Goal: Task Accomplishment & Management: Manage account settings

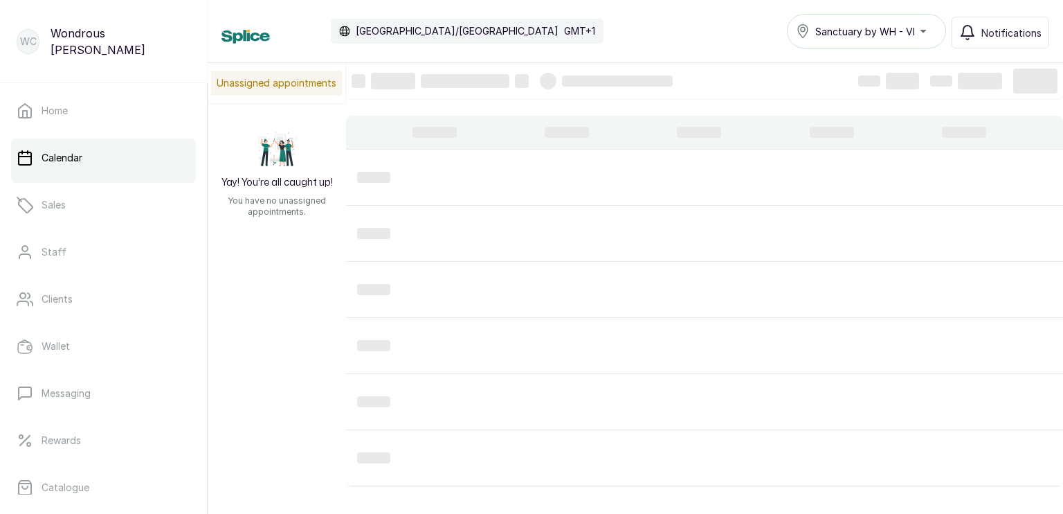
scroll to position [465, 0]
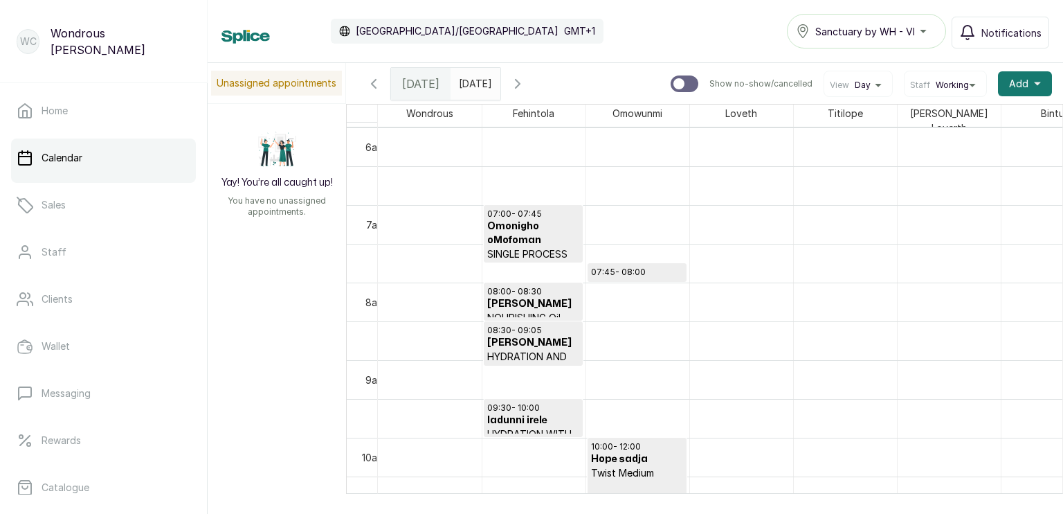
type input "dd/MM/yyyy"
click at [473, 86] on input "dd/MM/yyyy" at bounding box center [462, 81] width 22 height 24
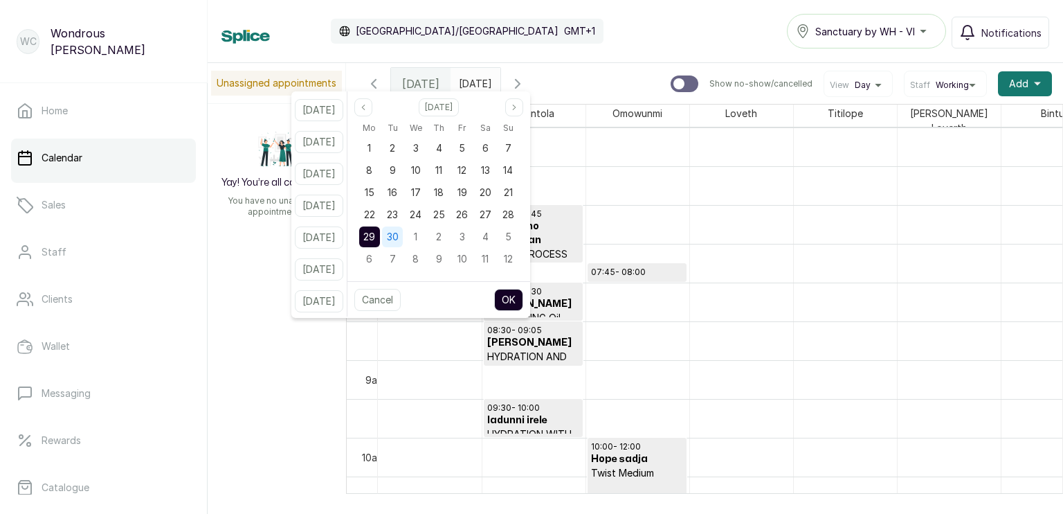
click at [400, 235] on div "30" at bounding box center [392, 236] width 21 height 21
click at [515, 300] on button "OK" at bounding box center [508, 300] width 29 height 22
type input "[DATE]"
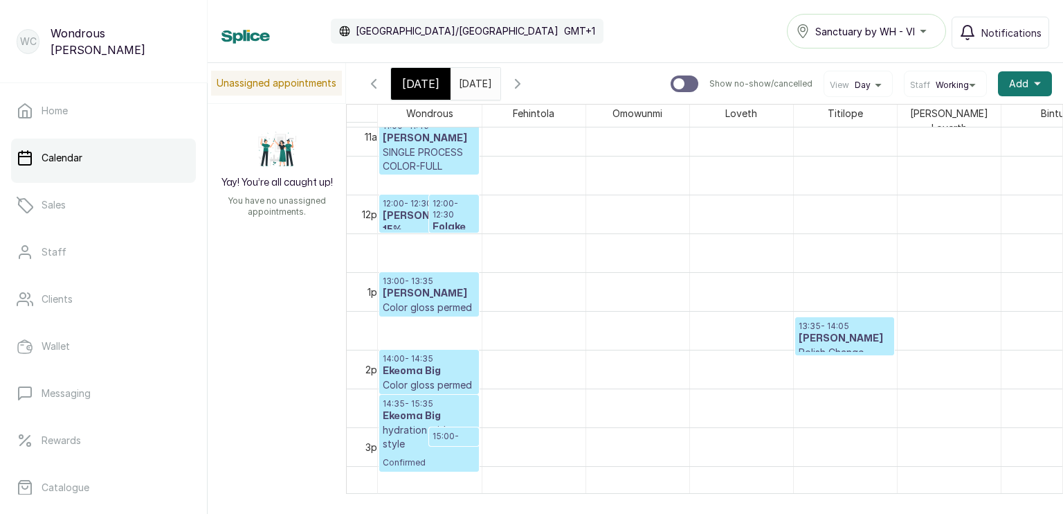
scroll to position [812, 0]
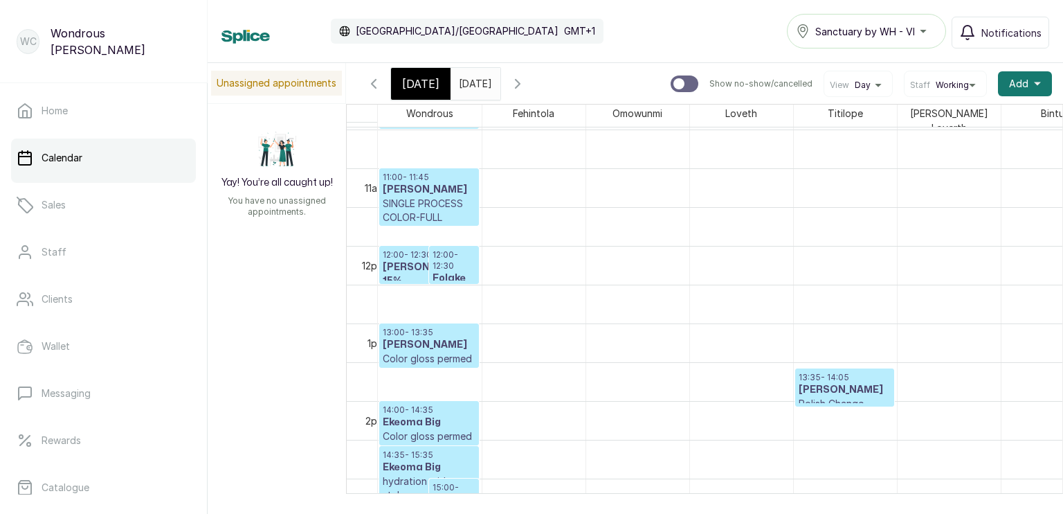
click at [405, 264] on h3 "[PERSON_NAME] 15%" at bounding box center [429, 274] width 93 height 28
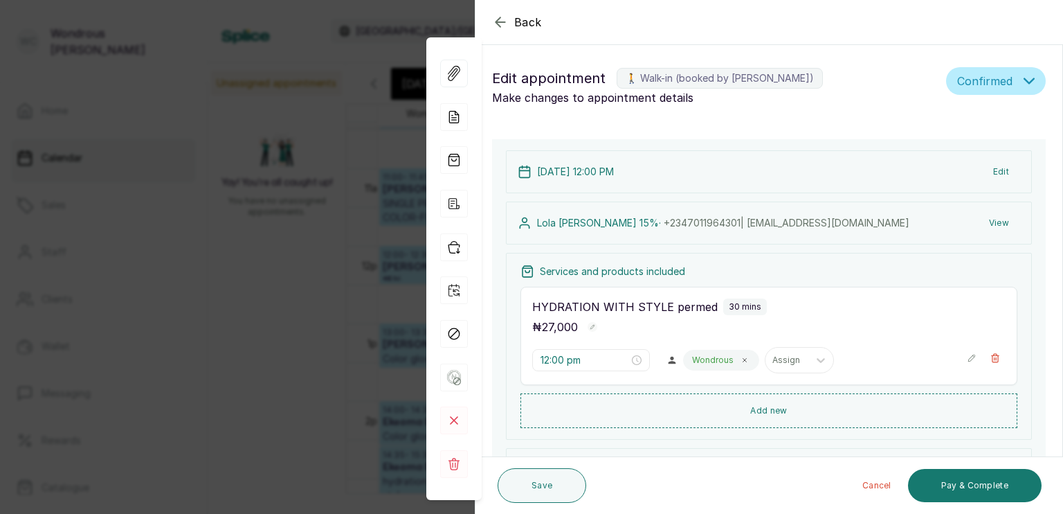
click at [990, 221] on button "View" at bounding box center [999, 222] width 42 height 25
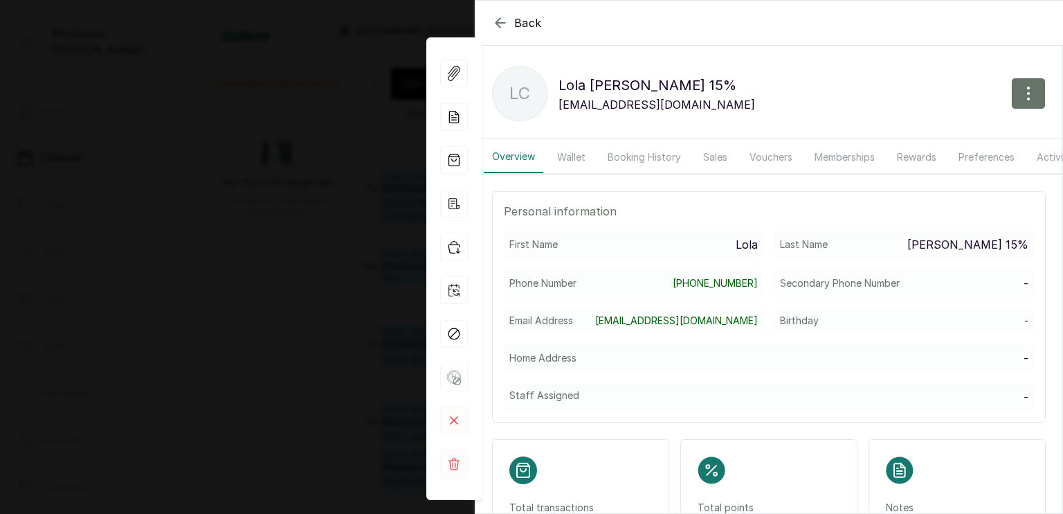
click at [634, 152] on button "Booking History" at bounding box center [644, 157] width 90 height 32
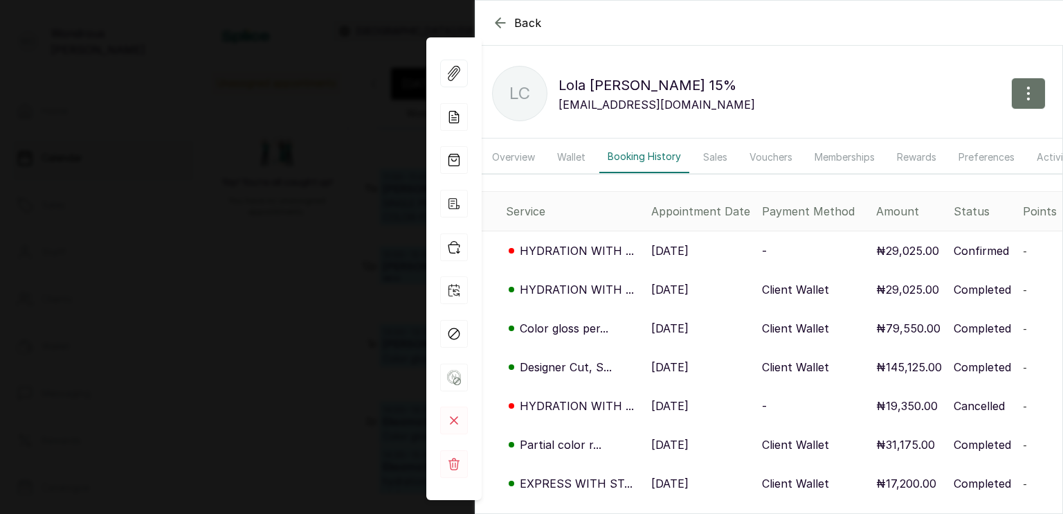
click at [676, 298] on p "[DATE]" at bounding box center [669, 289] width 37 height 17
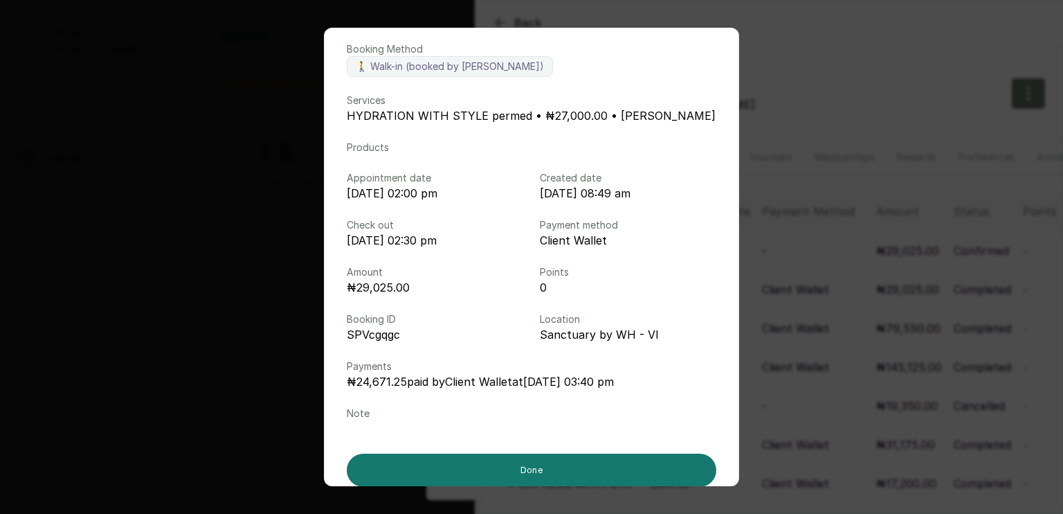
scroll to position [80, 0]
click at [806, 274] on div "Booking details Booking Method 🚶 Walk-in (booked by [PERSON_NAME]) Services HYD…" at bounding box center [531, 257] width 1063 height 514
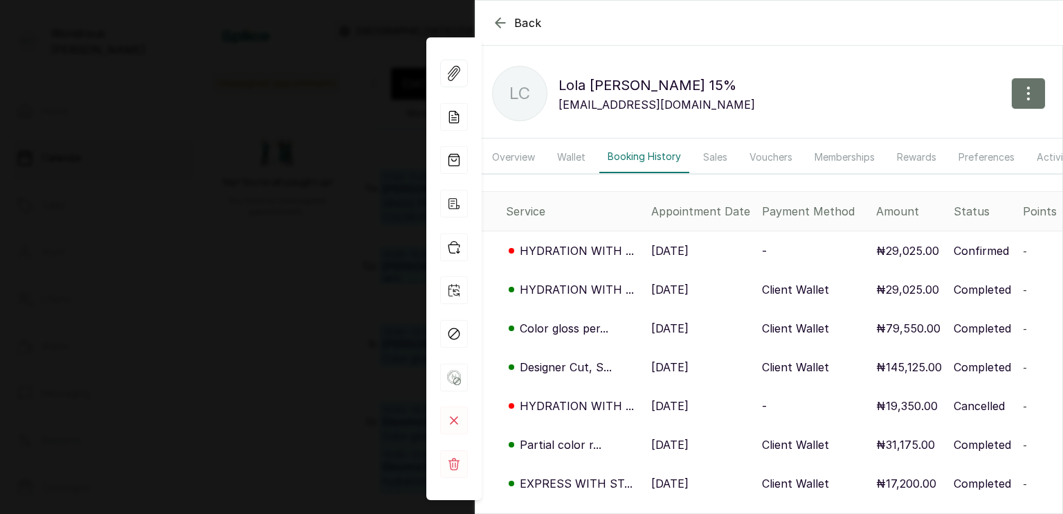
click at [684, 298] on p "[DATE]" at bounding box center [669, 289] width 37 height 17
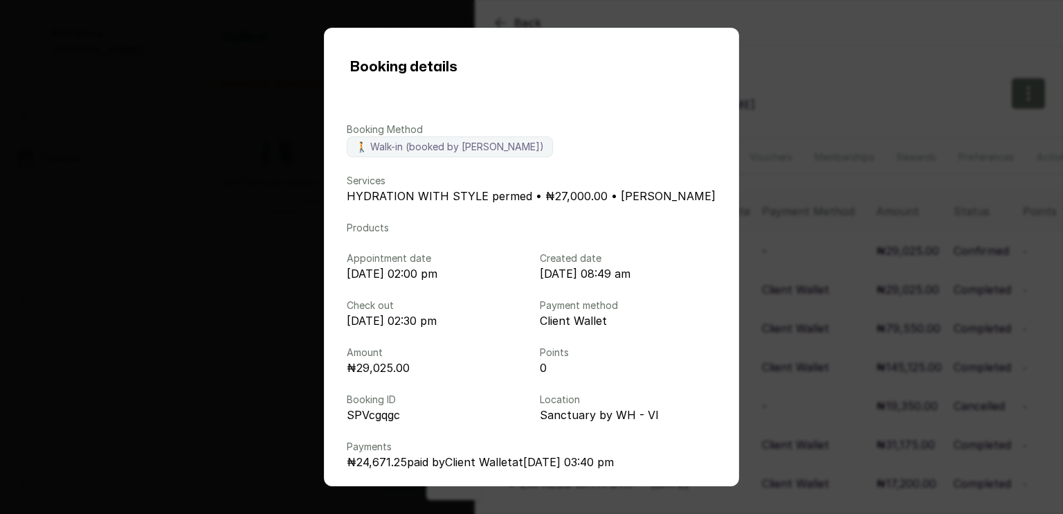
click at [921, 308] on div "Booking details Booking Method 🚶 Walk-in (booked by [PERSON_NAME]) Services HYD…" at bounding box center [531, 257] width 1063 height 514
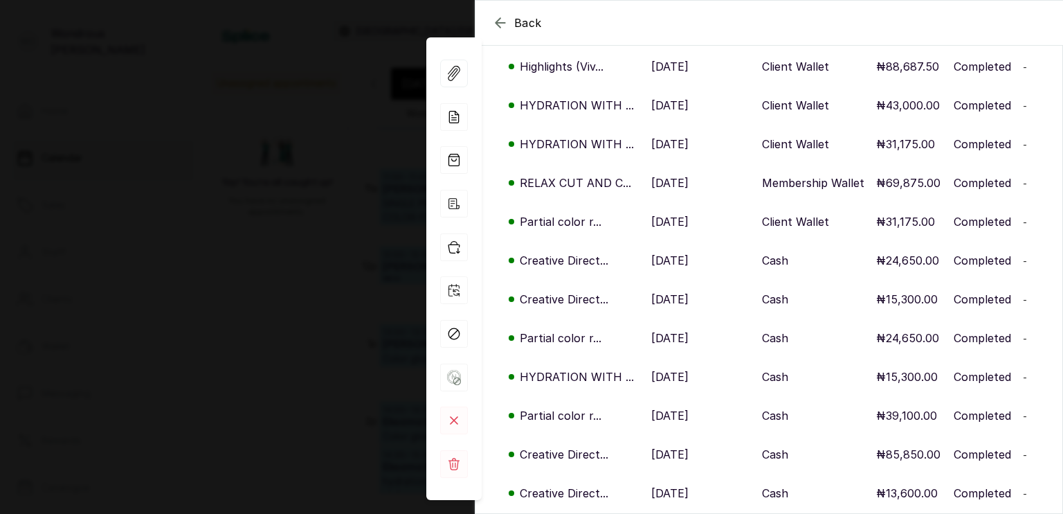
scroll to position [610, 0]
click at [662, 214] on td "[DATE]" at bounding box center [701, 221] width 111 height 39
click at [661, 178] on td "[DATE]" at bounding box center [701, 182] width 111 height 39
click at [239, 230] on div "Back [PERSON_NAME] 15% Lc [PERSON_NAME] 15% [EMAIL_ADDRESS][DOMAIN_NAME] Overvi…" at bounding box center [531, 257] width 1063 height 514
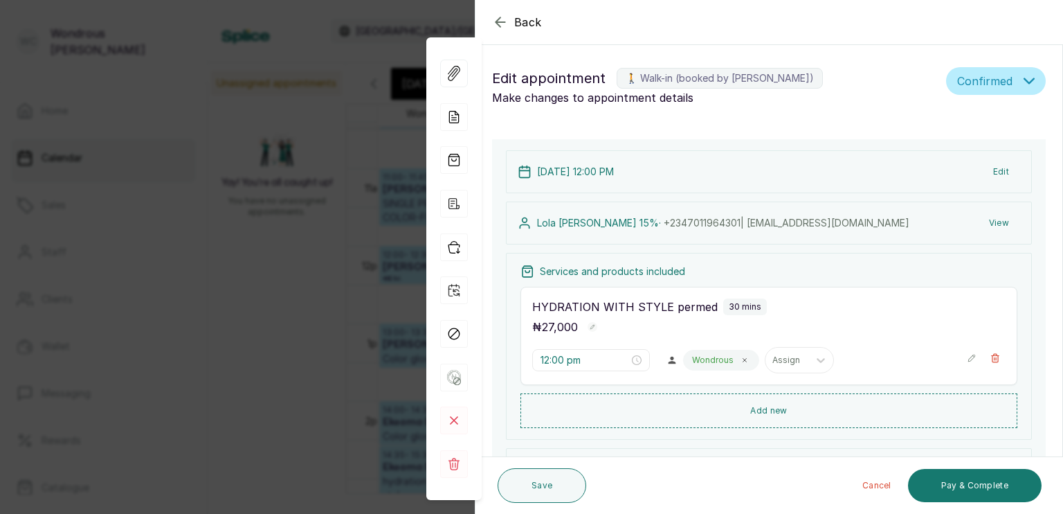
click at [239, 230] on div "Back Appointment Details Edit appointment 🚶 Walk-in (booked by [PERSON_NAME]) M…" at bounding box center [531, 257] width 1063 height 514
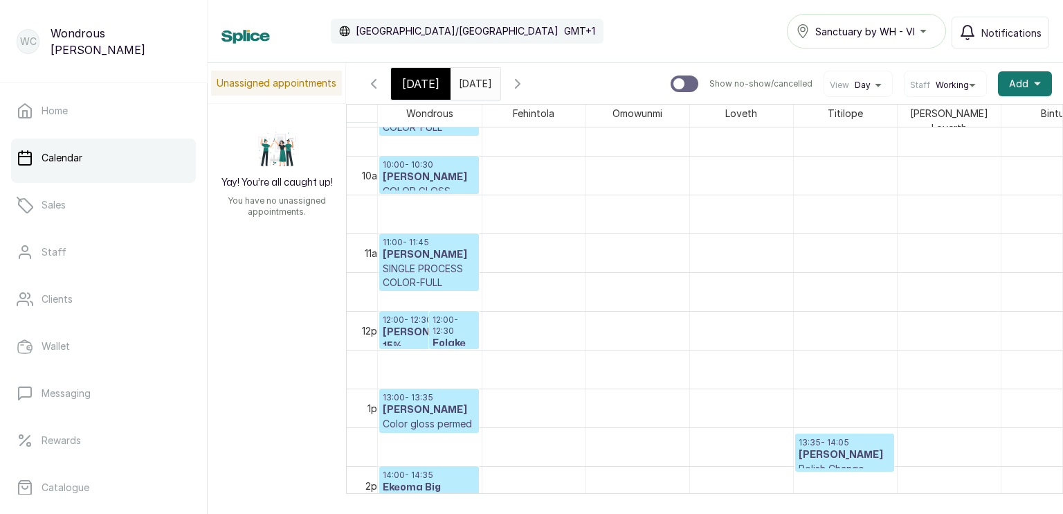
scroll to position [668, 0]
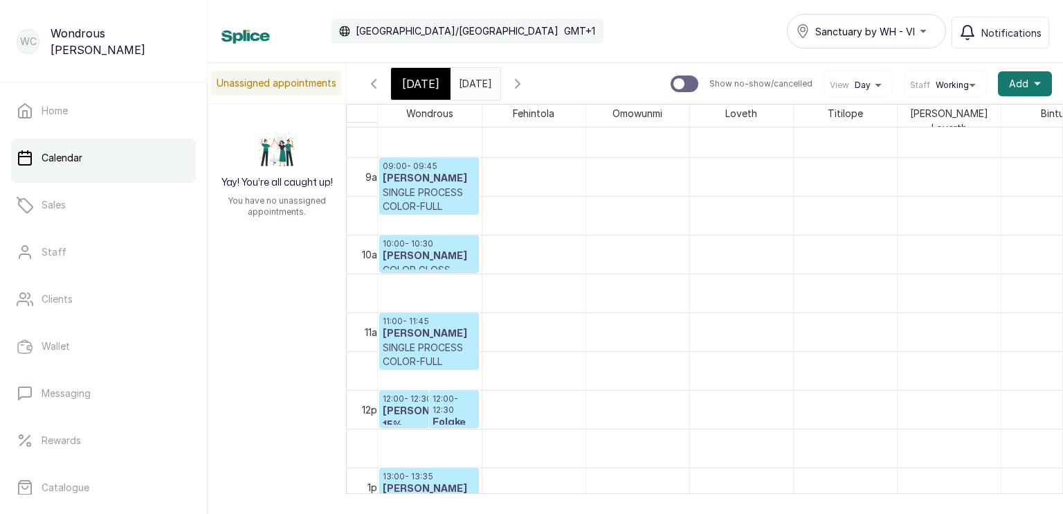
click at [428, 249] on h3 "[PERSON_NAME]" at bounding box center [429, 256] width 93 height 14
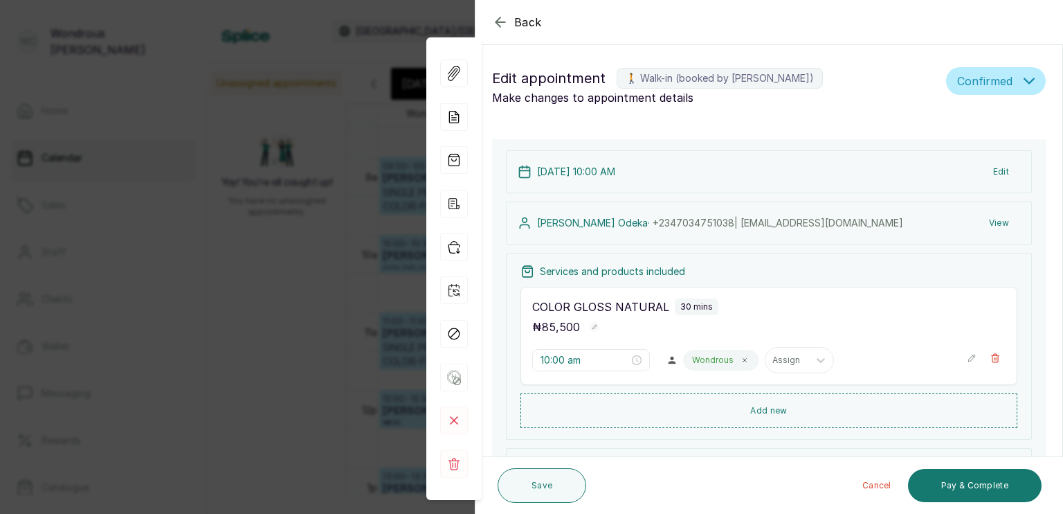
click at [987, 226] on button "View" at bounding box center [999, 222] width 42 height 25
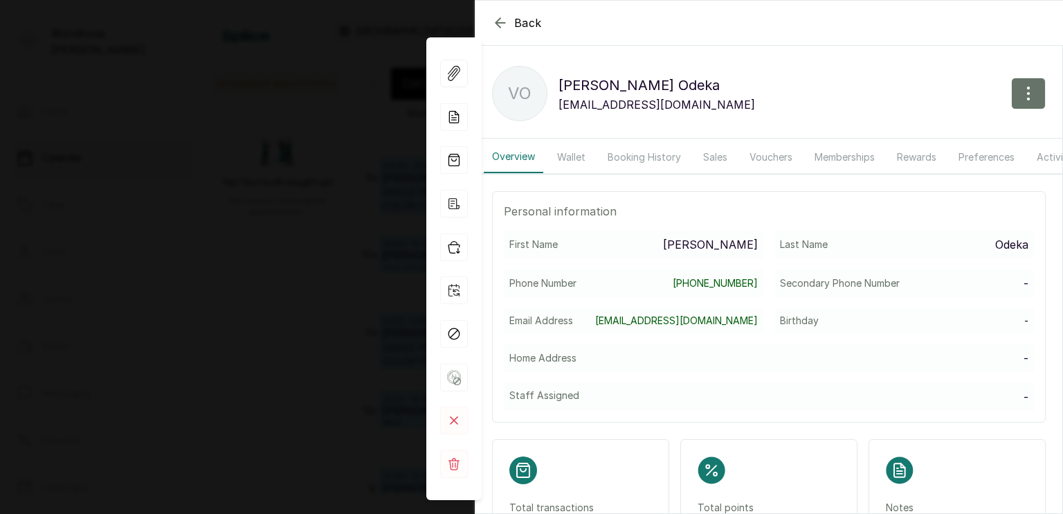
click at [653, 162] on button "Booking History" at bounding box center [644, 157] width 90 height 32
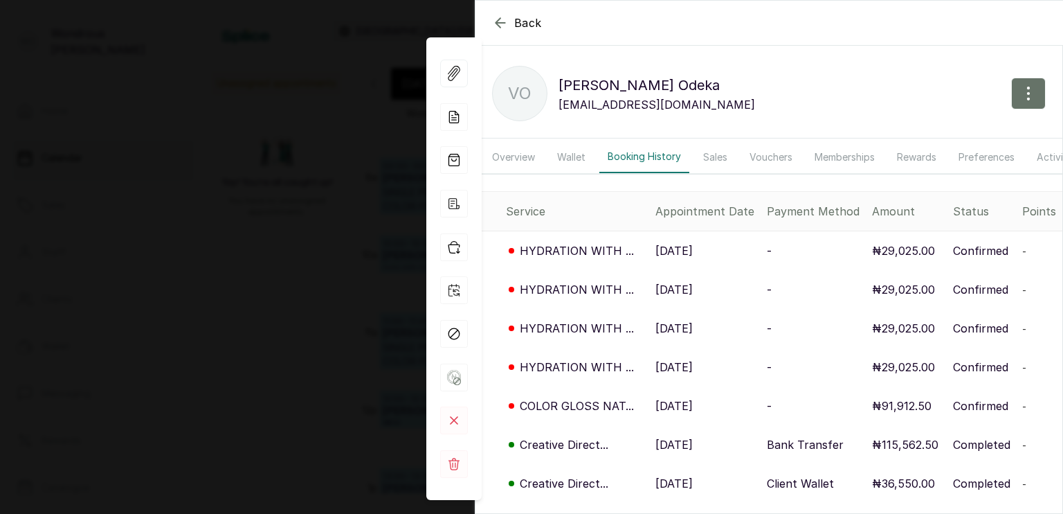
click at [588, 414] on p "COLOR GLOSS NAT..." at bounding box center [577, 405] width 114 height 17
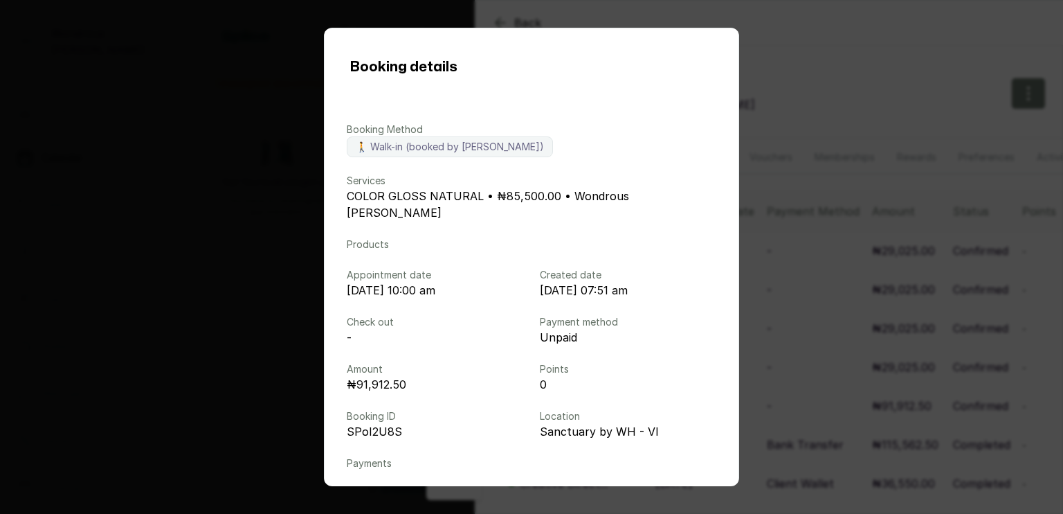
click at [882, 284] on div "Booking details Booking Method 🚶 Walk-in (booked by [PERSON_NAME]) Services COL…" at bounding box center [531, 257] width 1063 height 514
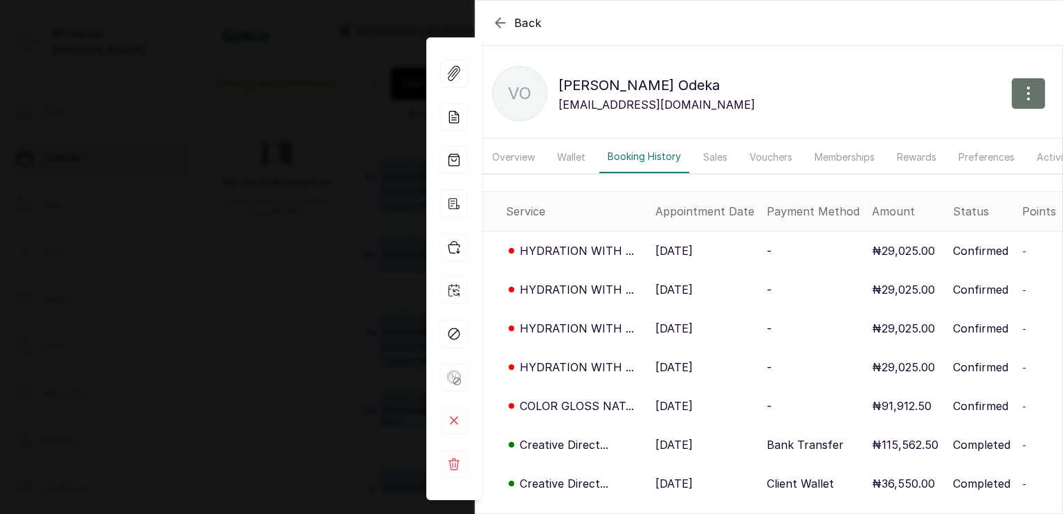
click at [329, 263] on div "Back [PERSON_NAME] [PERSON_NAME] [PERSON_NAME][EMAIL_ADDRESS][DOMAIN_NAME] Over…" at bounding box center [531, 257] width 1063 height 514
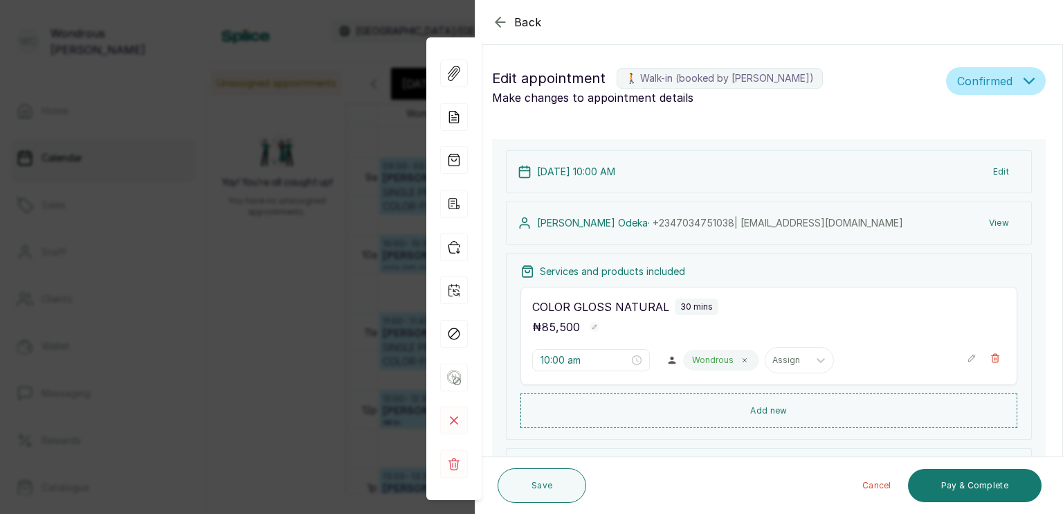
click at [320, 226] on div "Back Appointment Details Edit appointment 🚶 Walk-in (booked by [PERSON_NAME]) M…" at bounding box center [531, 257] width 1063 height 514
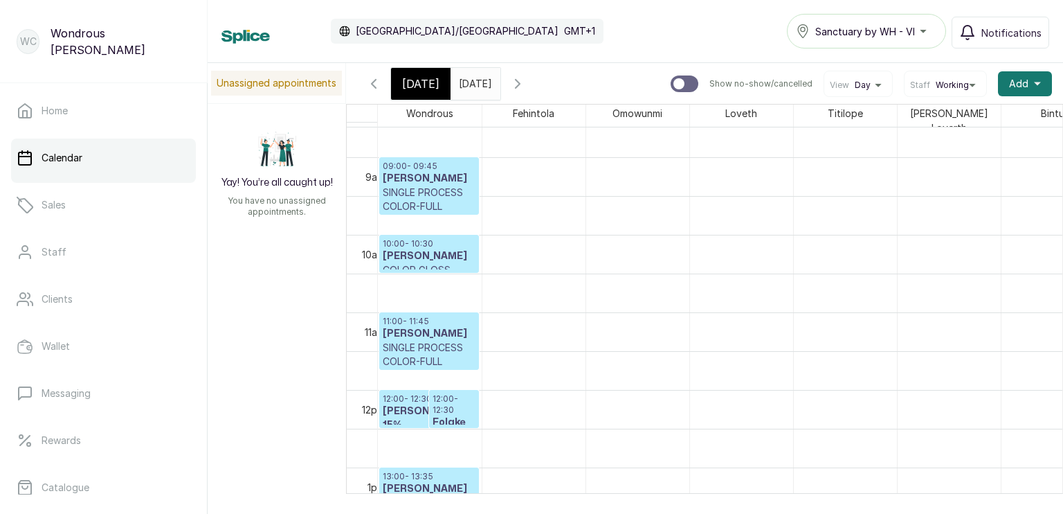
click at [473, 82] on input "[DATE]" at bounding box center [462, 81] width 22 height 24
click at [152, 286] on link "Clients" at bounding box center [103, 299] width 185 height 39
